Goal: Transaction & Acquisition: Purchase product/service

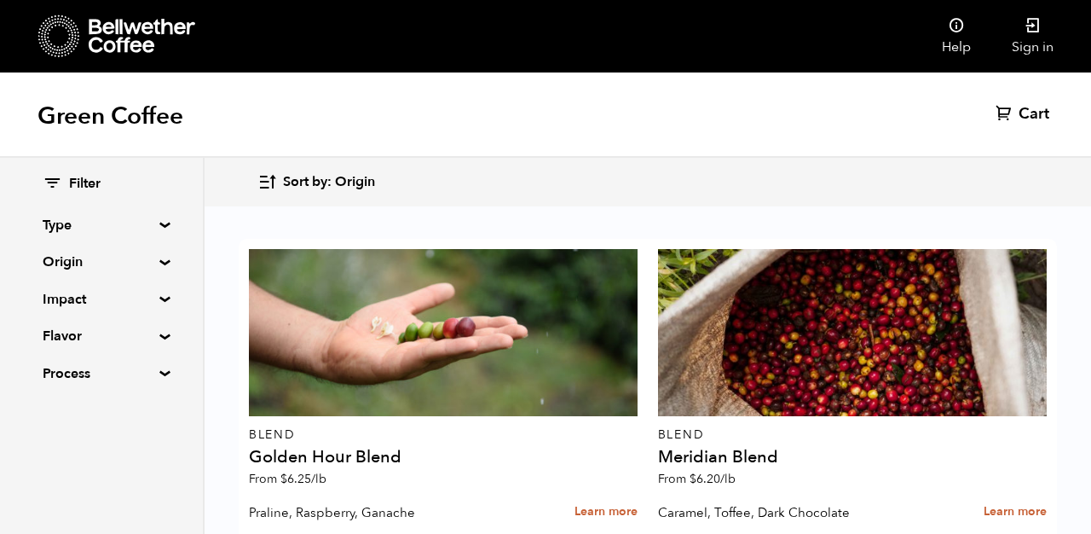
scroll to position [1173, 0]
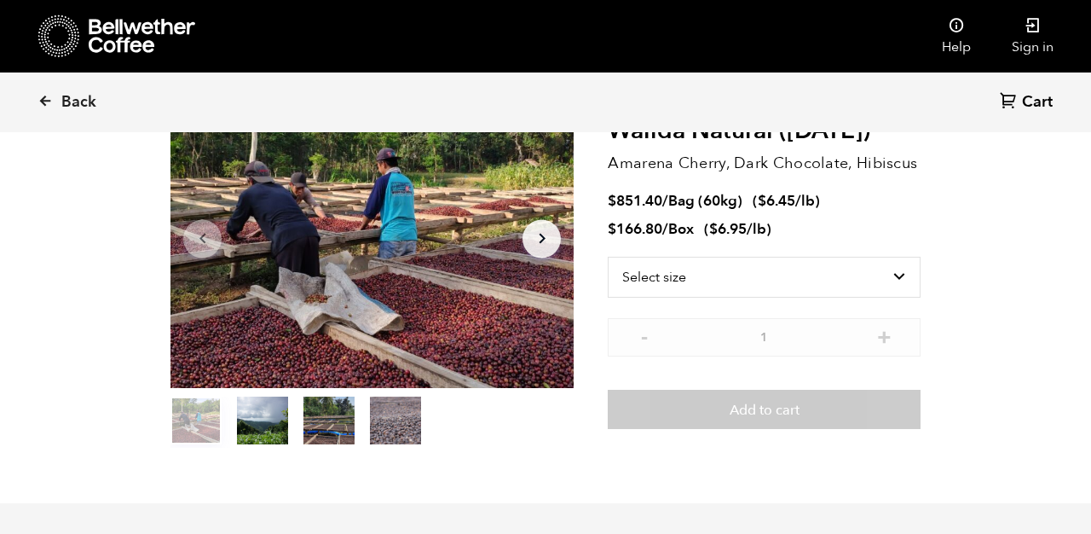
scroll to position [113, 0]
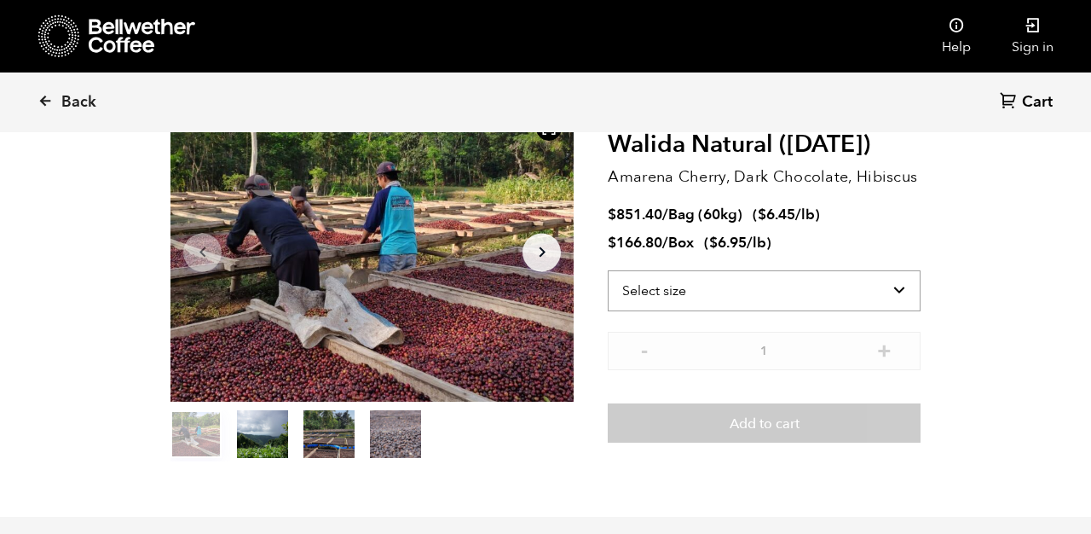
select select "bag-3"
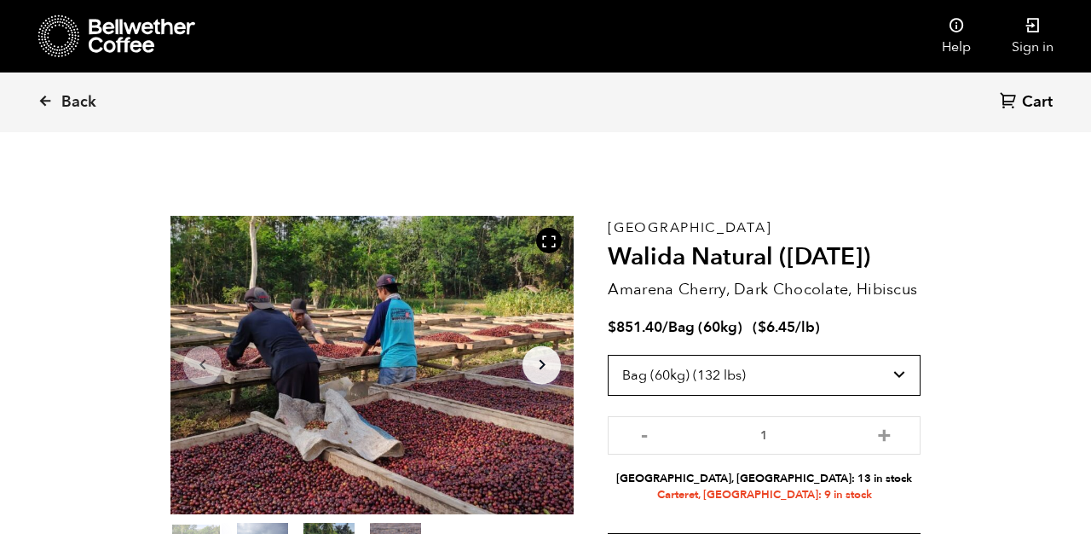
scroll to position [0, 0]
click at [82, 103] on span "Back" at bounding box center [78, 102] width 35 height 20
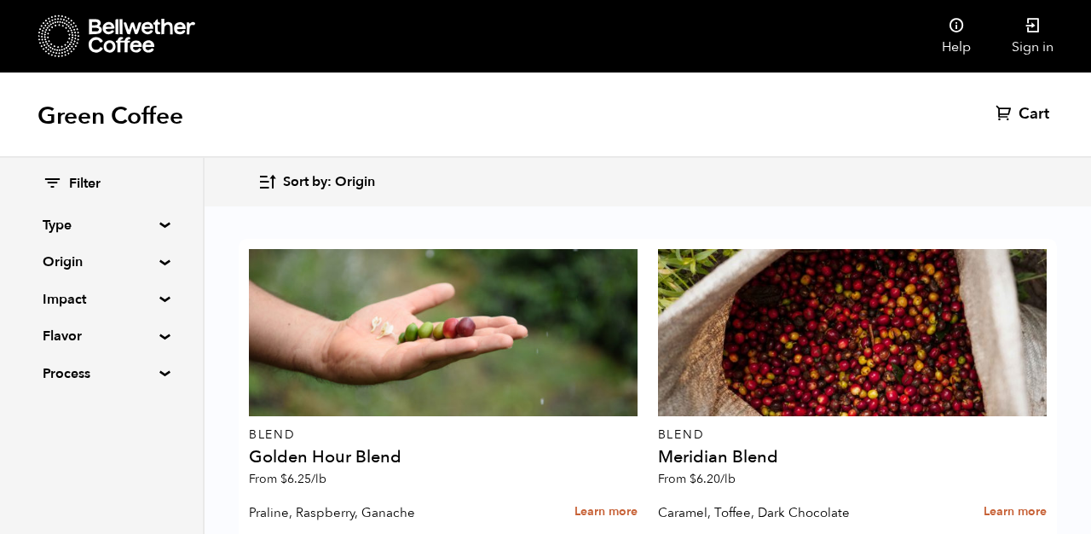
scroll to position [1893, 0]
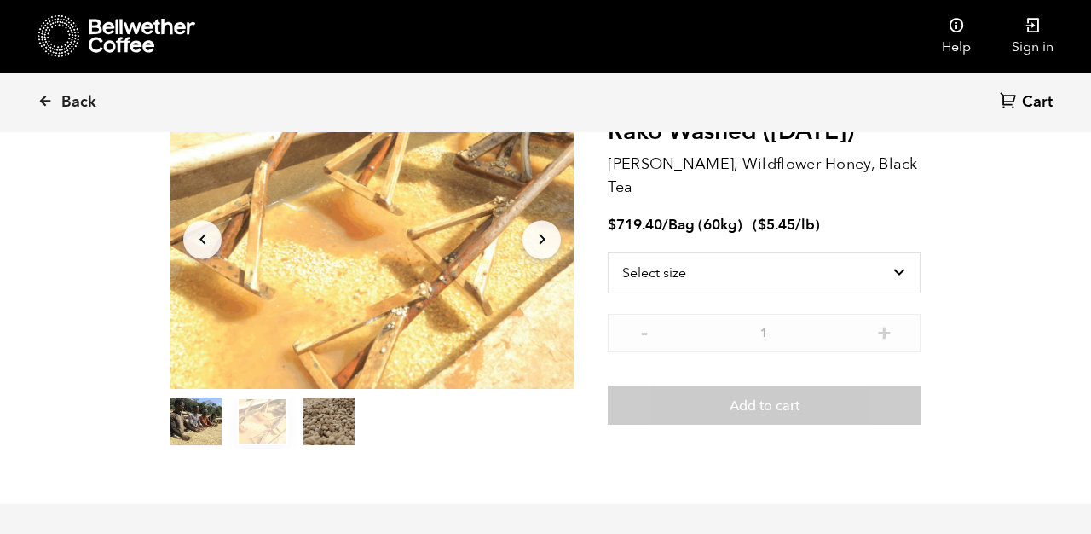
scroll to position [127, 0]
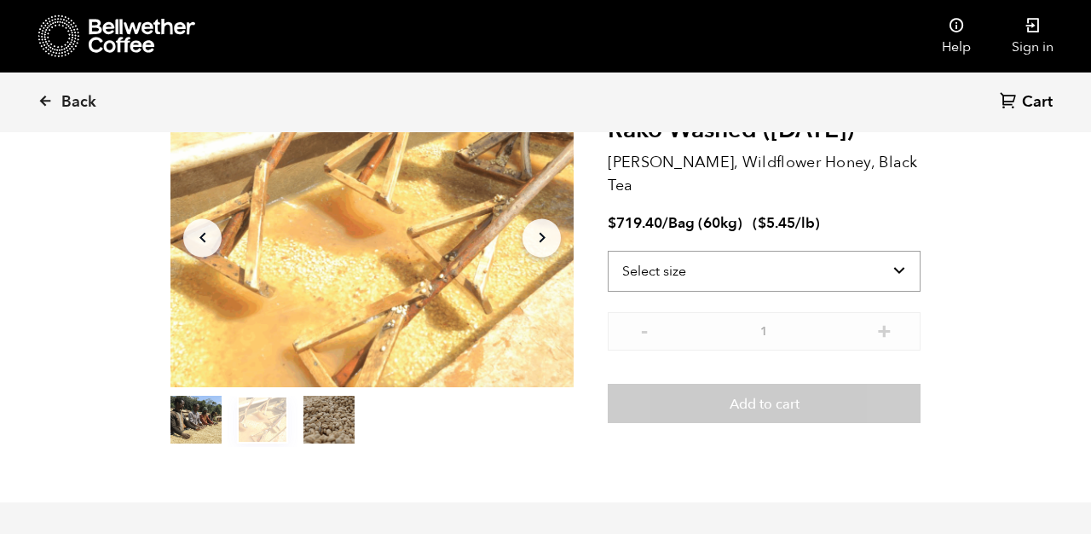
select select "bag-3"
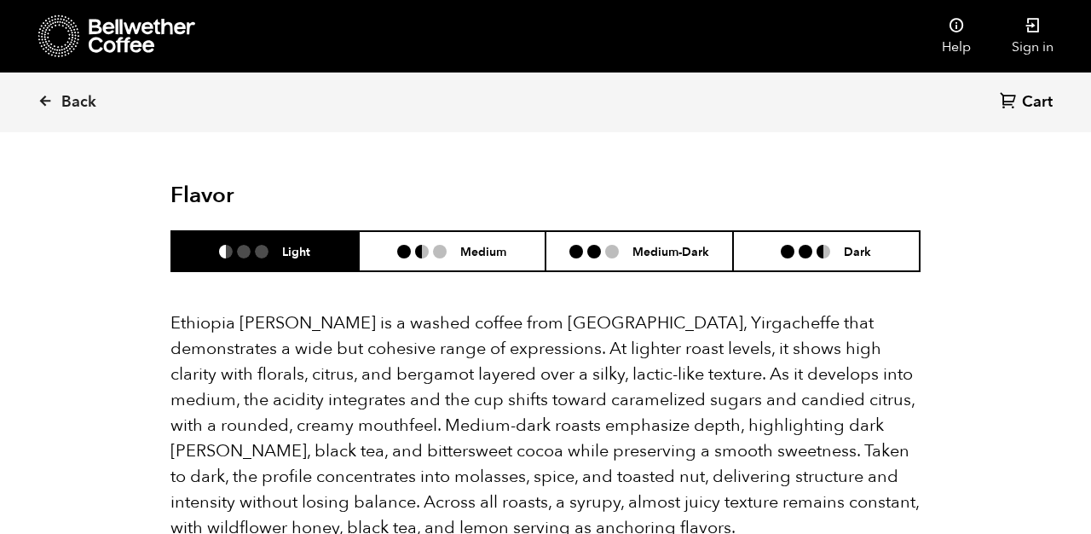
scroll to position [1121, 0]
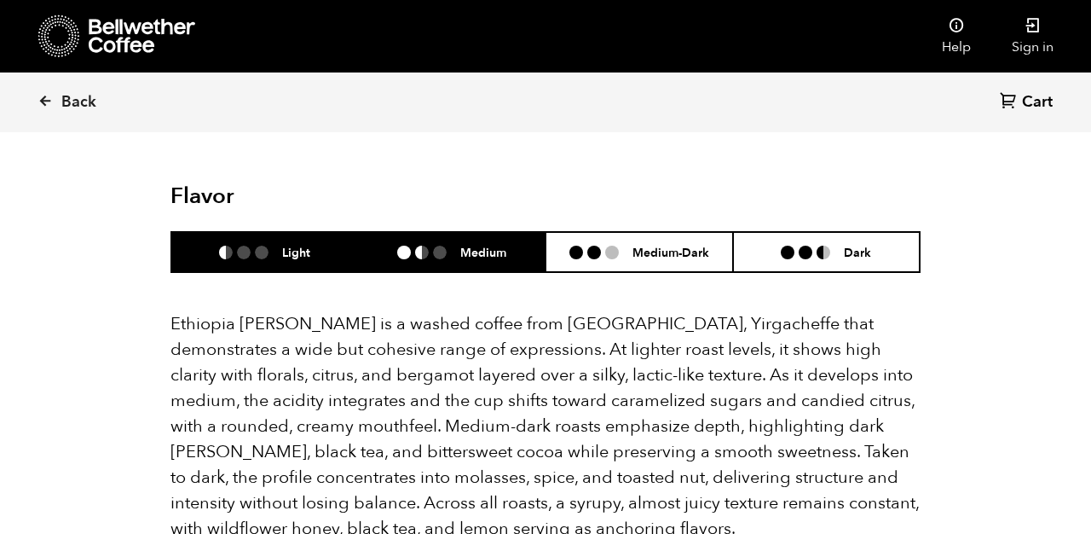
click at [459, 246] on ul at bounding box center [428, 253] width 63 height 14
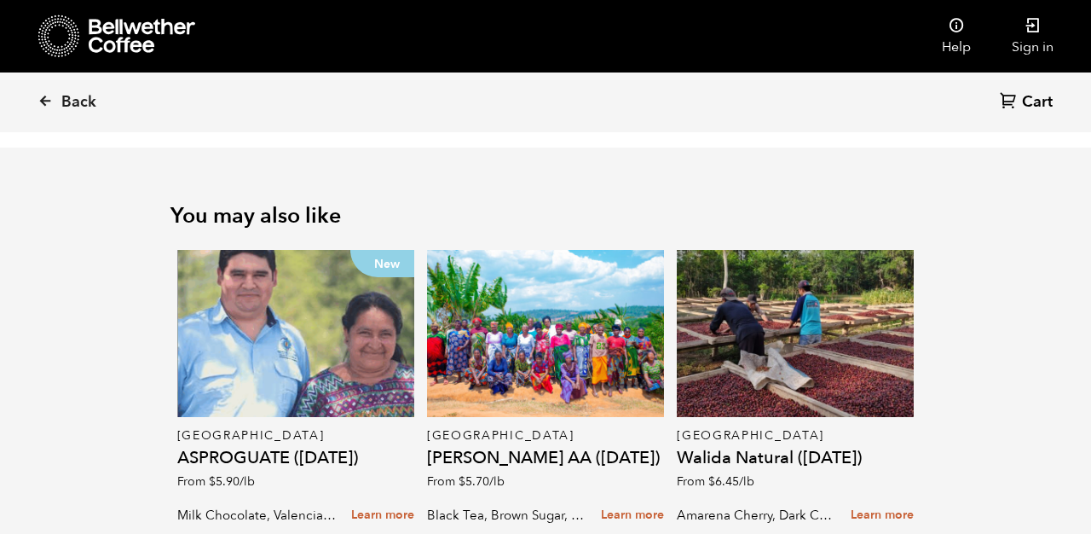
scroll to position [2370, 0]
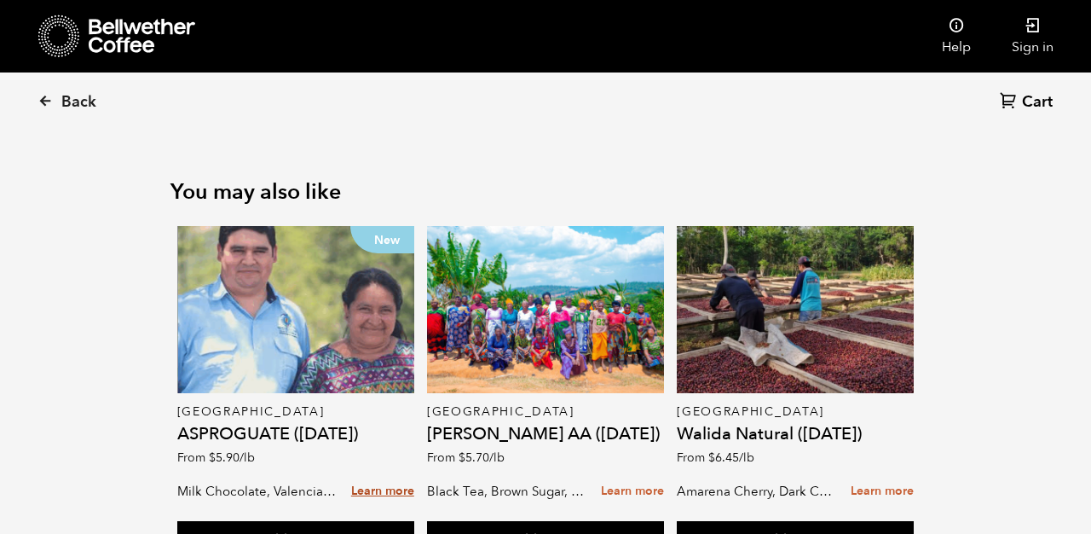
click at [384, 473] on link "Learn more" at bounding box center [382, 491] width 63 height 37
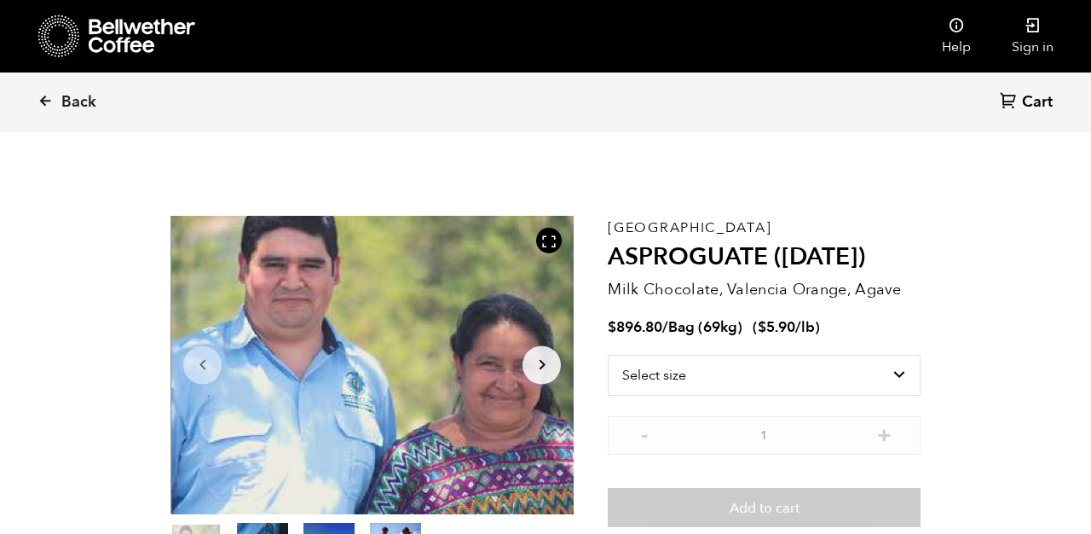
scroll to position [742, 730]
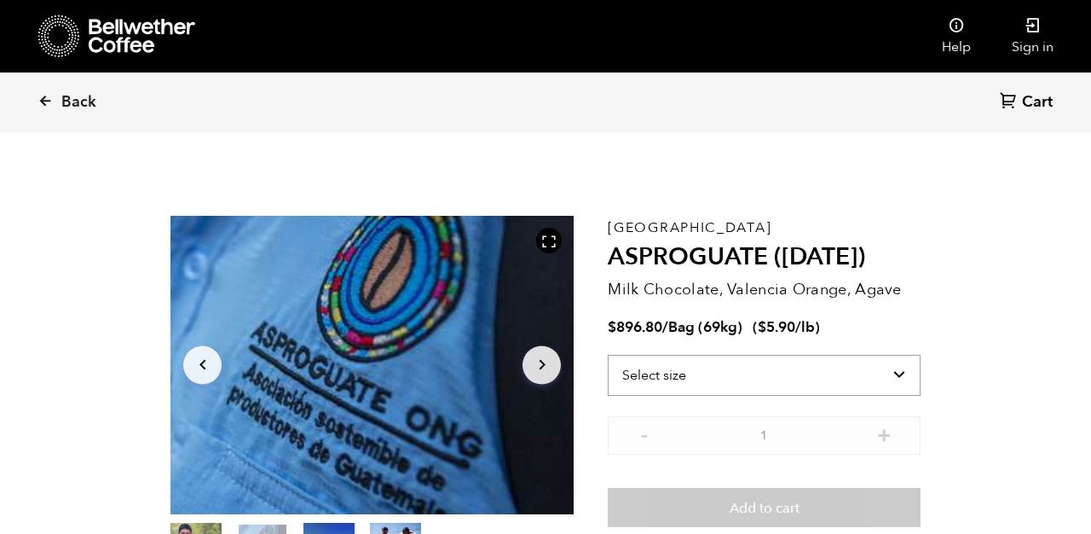
select select "bag-2"
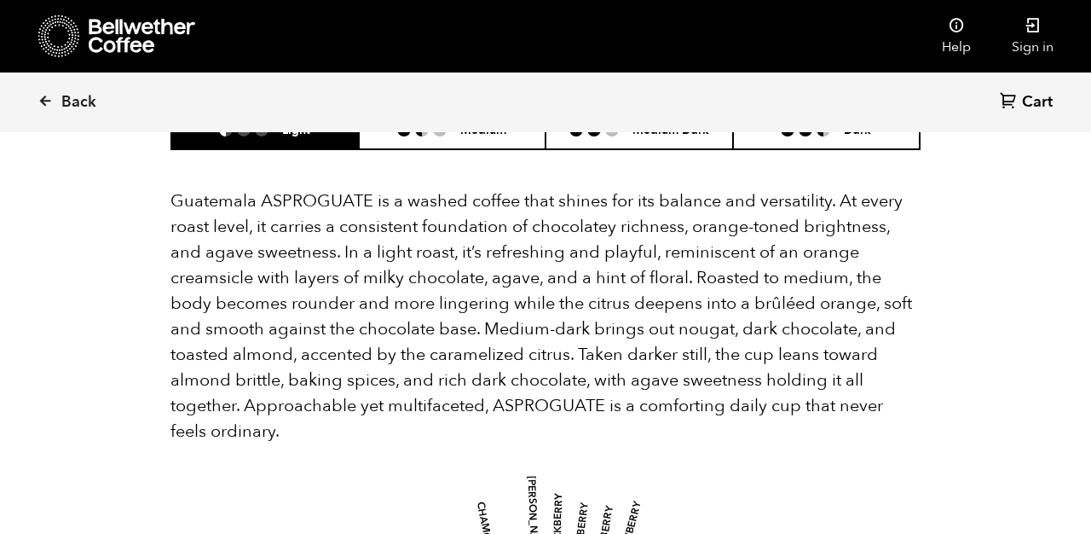
scroll to position [1188, 0]
